Goal: Navigation & Orientation: Find specific page/section

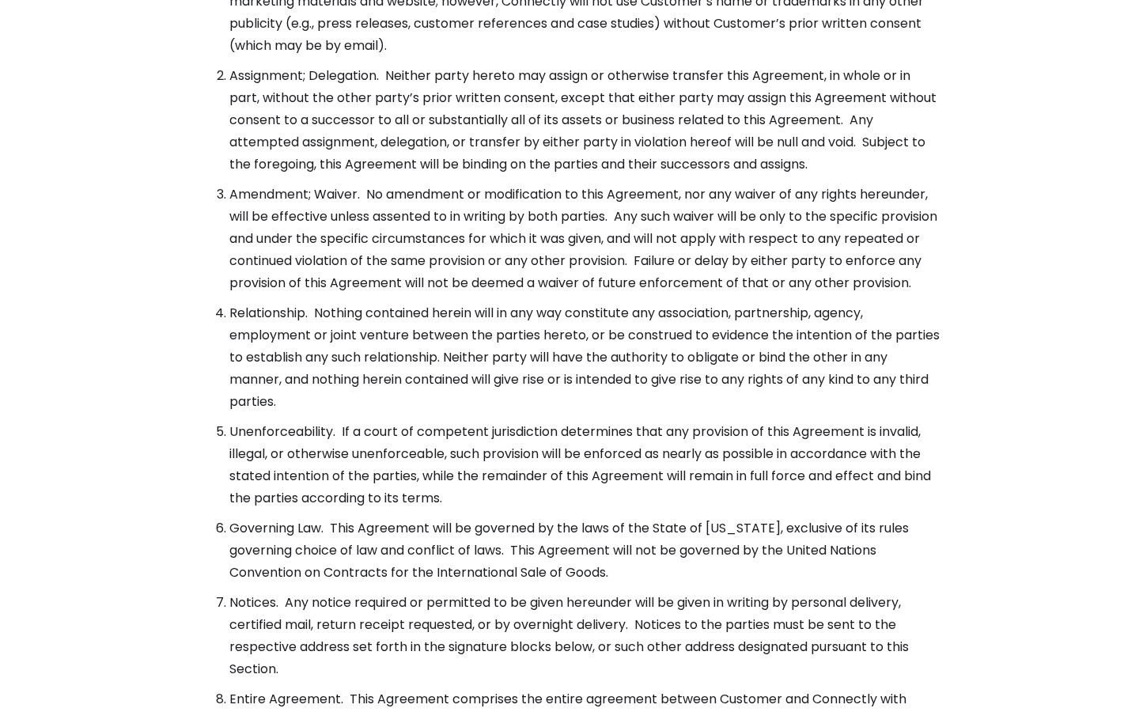
scroll to position [5749, 0]
